Goal: Navigation & Orientation: Find specific page/section

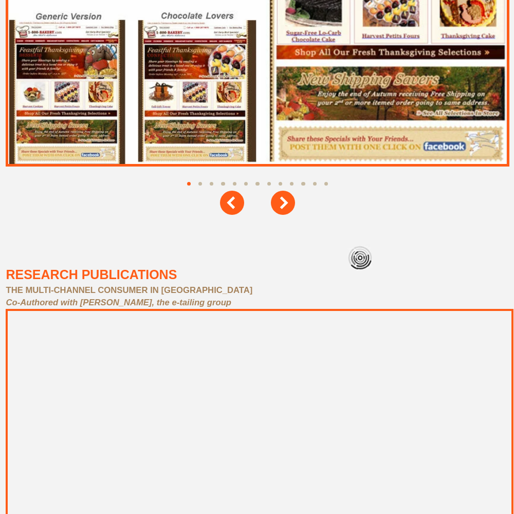
scroll to position [4626, 0]
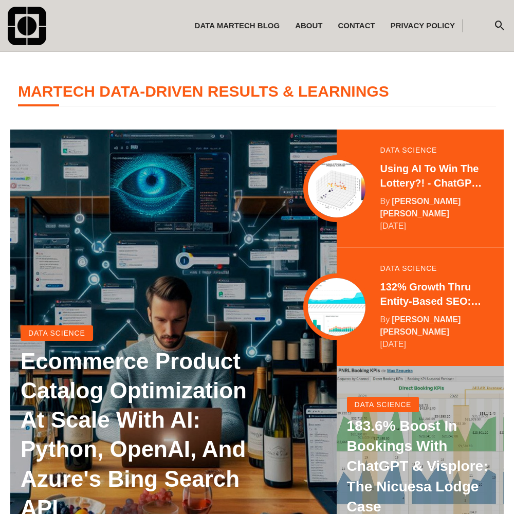
scroll to position [204, 0]
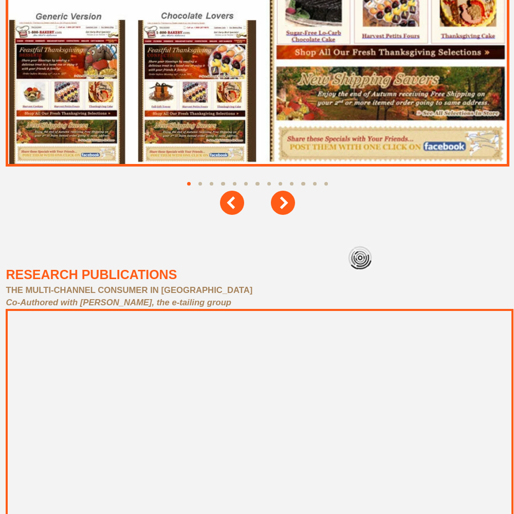
scroll to position [4626, 0]
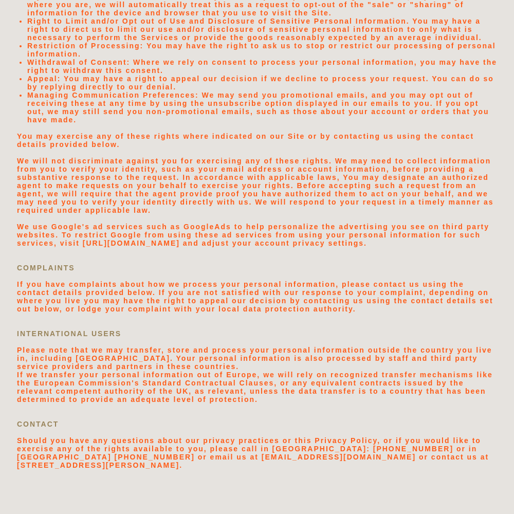
scroll to position [2185, 0]
